Goal: Transaction & Acquisition: Subscribe to service/newsletter

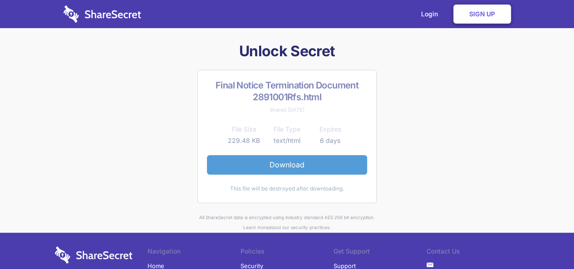
click at [287, 164] on link "Download" at bounding box center [287, 164] width 160 height 19
click at [282, 163] on link "Download" at bounding box center [287, 164] width 160 height 19
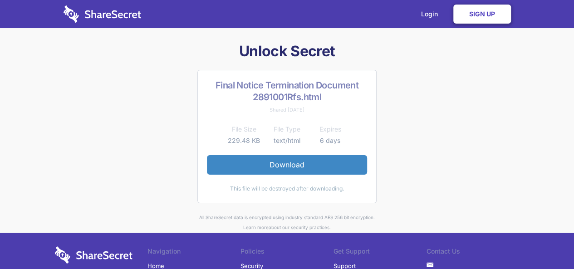
click at [494, 14] on link "Sign Up" at bounding box center [482, 14] width 58 height 19
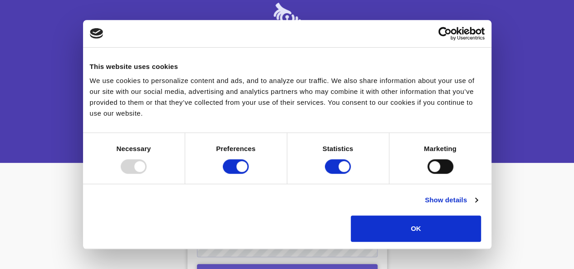
scroll to position [44, 0]
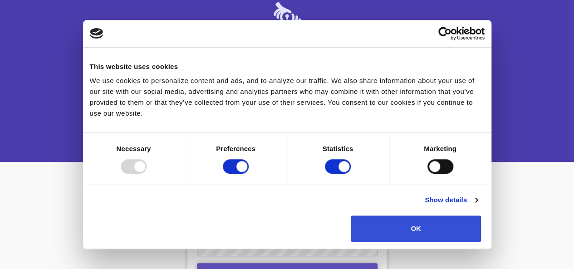
click at [481, 215] on button "OK" at bounding box center [415, 228] width 130 height 26
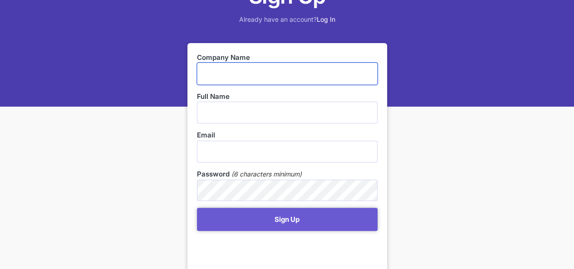
scroll to position [98, 0]
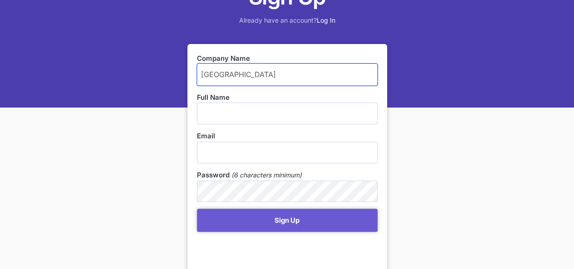
type input "Makhuduthamaga Municipality"
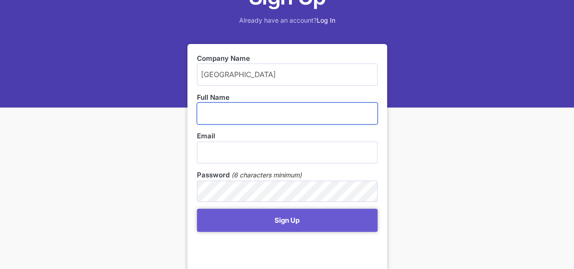
click at [207, 111] on input "text" at bounding box center [287, 113] width 180 height 22
type input "kole Mothapo"
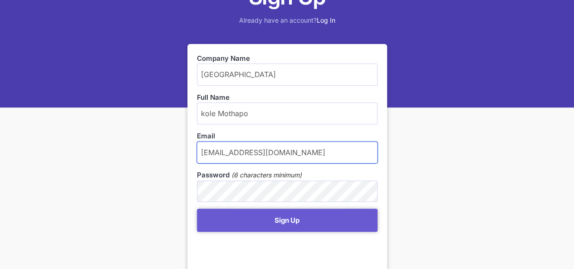
type input "mothapot@makhuduthamaga.gov.za"
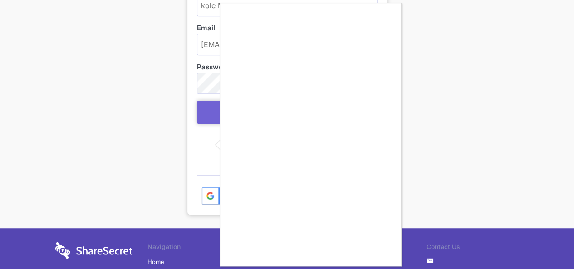
scroll to position [207, 0]
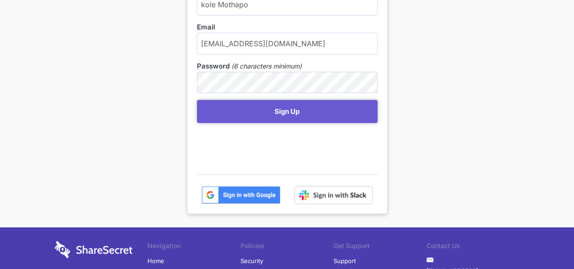
click at [250, 195] on img at bounding box center [240, 195] width 79 height 18
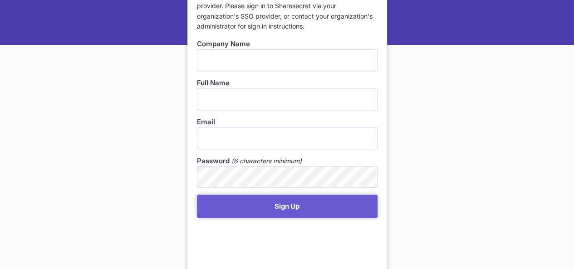
scroll to position [132, 0]
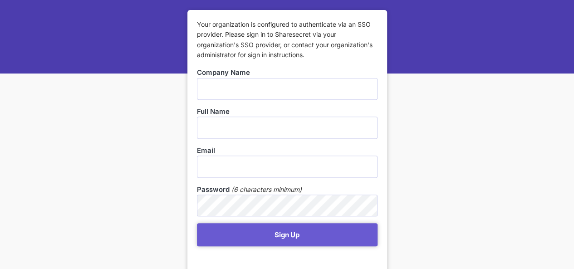
drag, startPoint x: 574, startPoint y: 86, endPoint x: 542, endPoint y: 141, distance: 63.0
click at [542, 137] on html "Pricing Updates 1 Contact Login Sign Up Sign Up Already have an account? Log In…" at bounding box center [287, 2] width 574 height 269
click at [211, 92] on input "text" at bounding box center [287, 89] width 180 height 22
type input "m"
type input "[GEOGRAPHIC_DATA]"
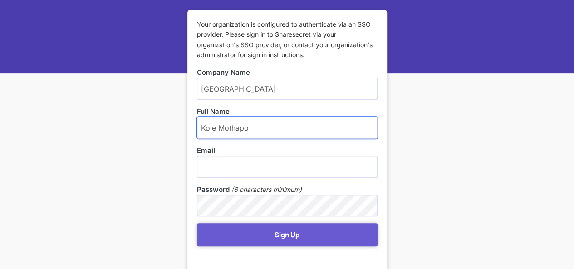
type input "Kole Mothapo"
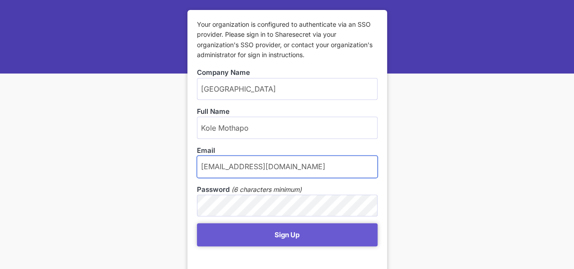
type input "[EMAIL_ADDRESS][DOMAIN_NAME]"
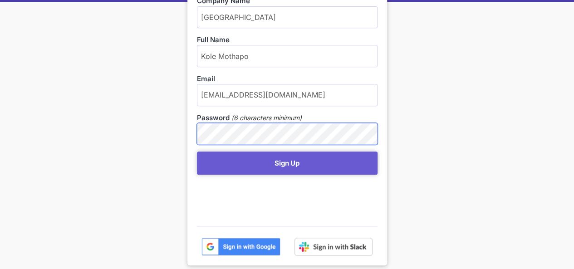
scroll to position [204, 0]
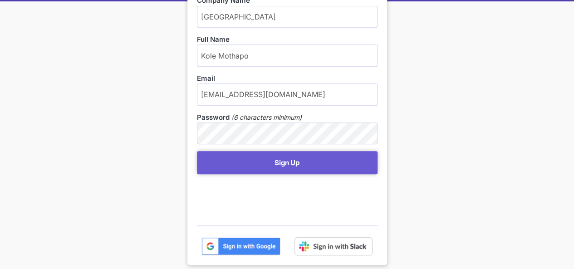
click at [248, 248] on img at bounding box center [240, 246] width 79 height 18
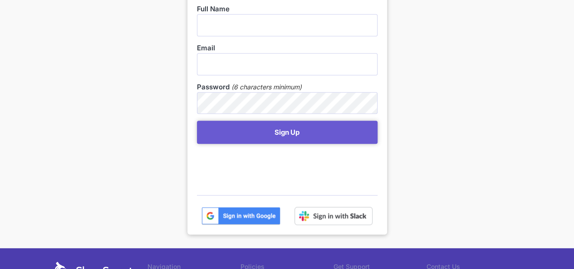
scroll to position [235, 0]
